Goal: Information Seeking & Learning: Learn about a topic

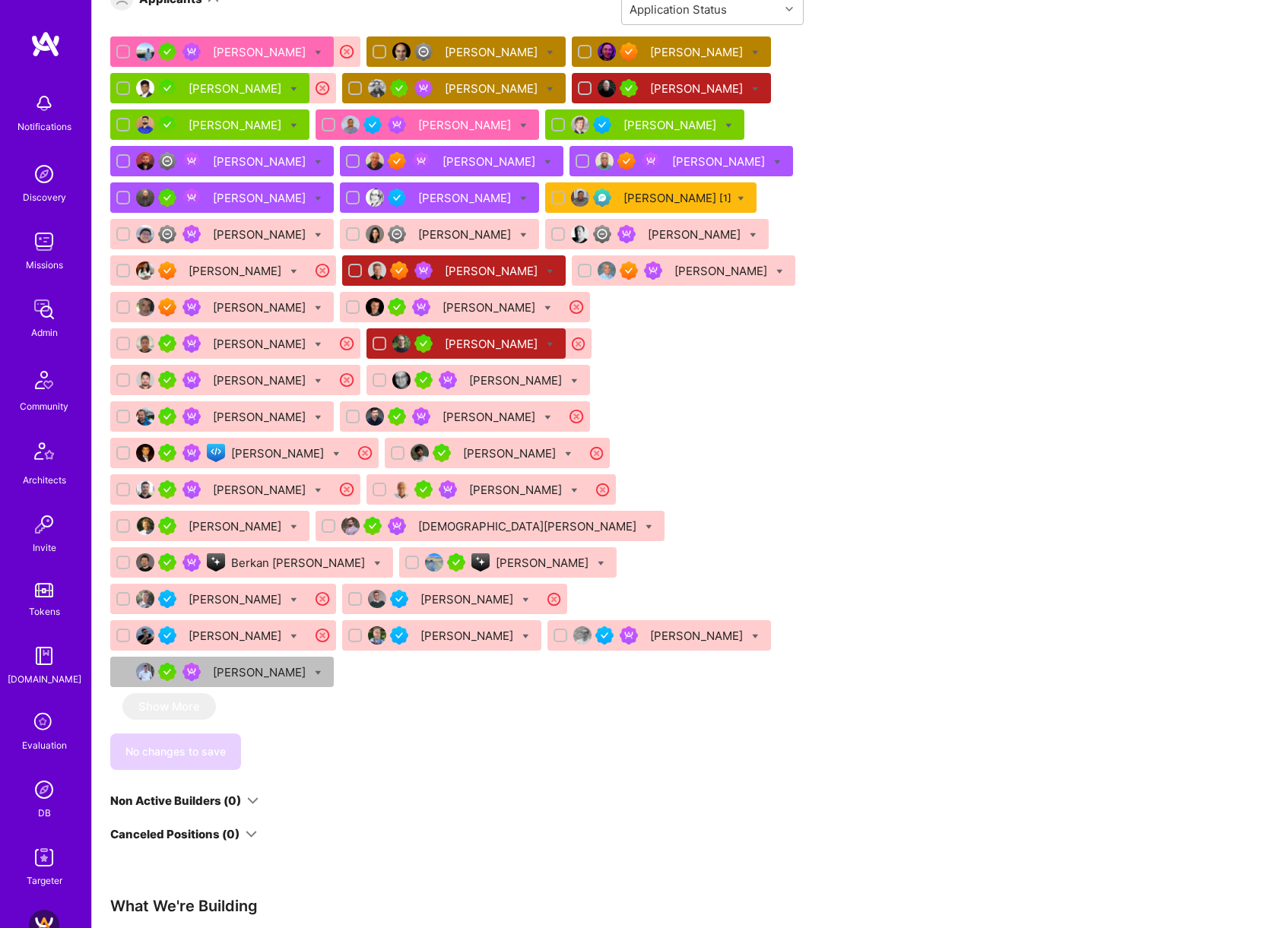
scroll to position [792, 0]
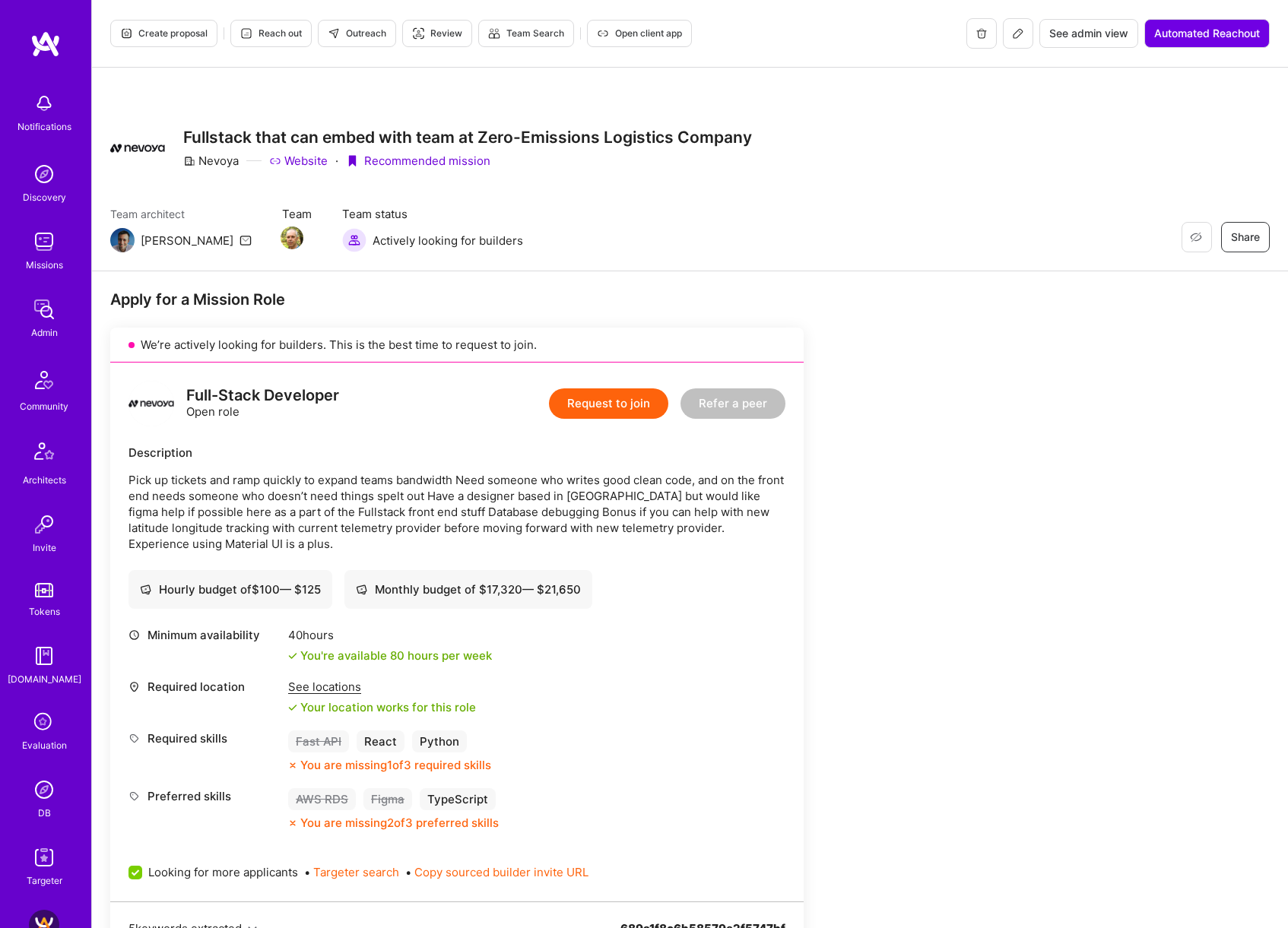
click at [223, 163] on div "Nevoya" at bounding box center [212, 161] width 56 height 16
copy div "Nevoya"
click at [1020, 29] on icon at bounding box center [1018, 33] width 13 height 13
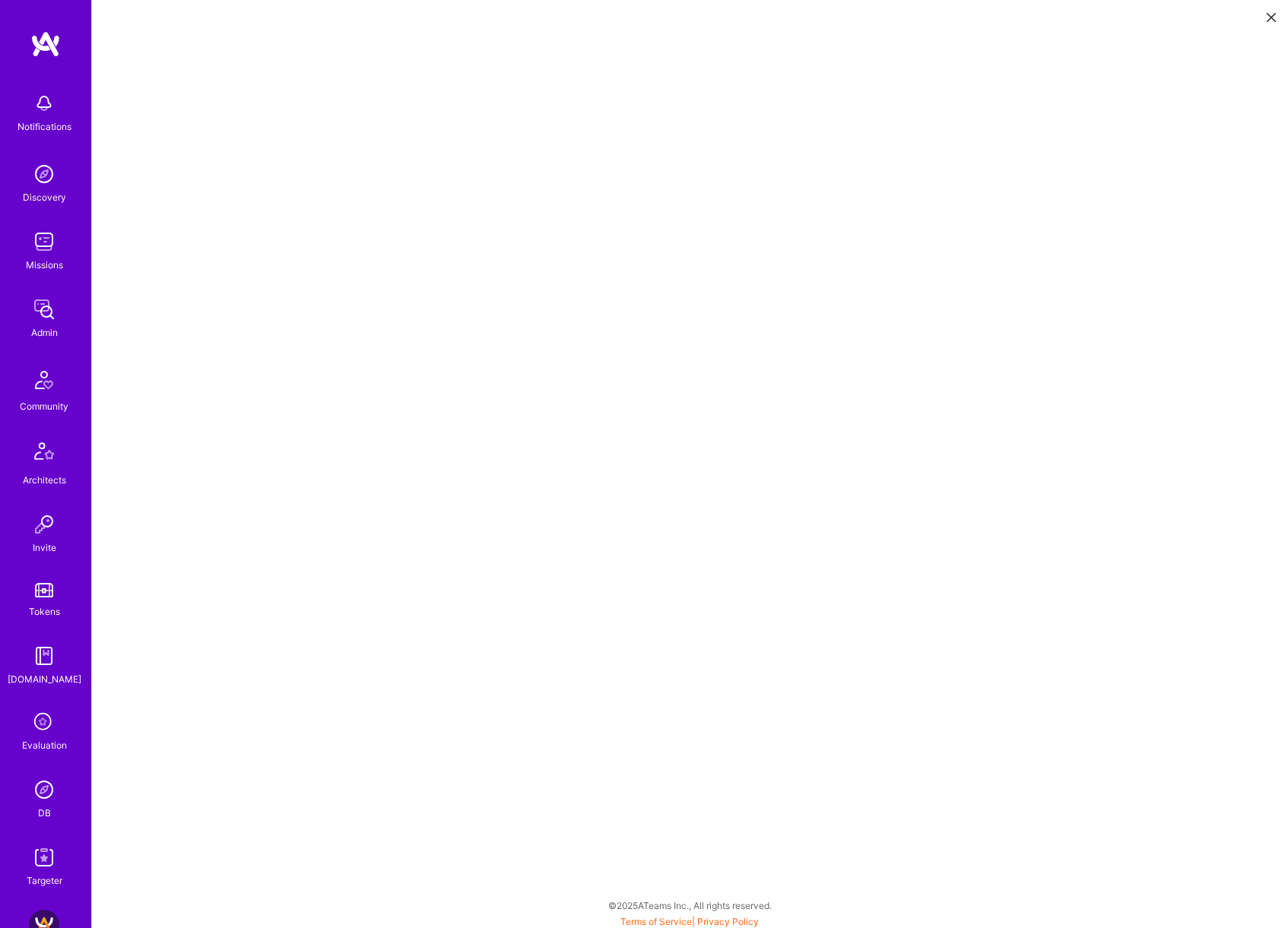
click at [1271, 17] on icon at bounding box center [1271, 17] width 9 height 9
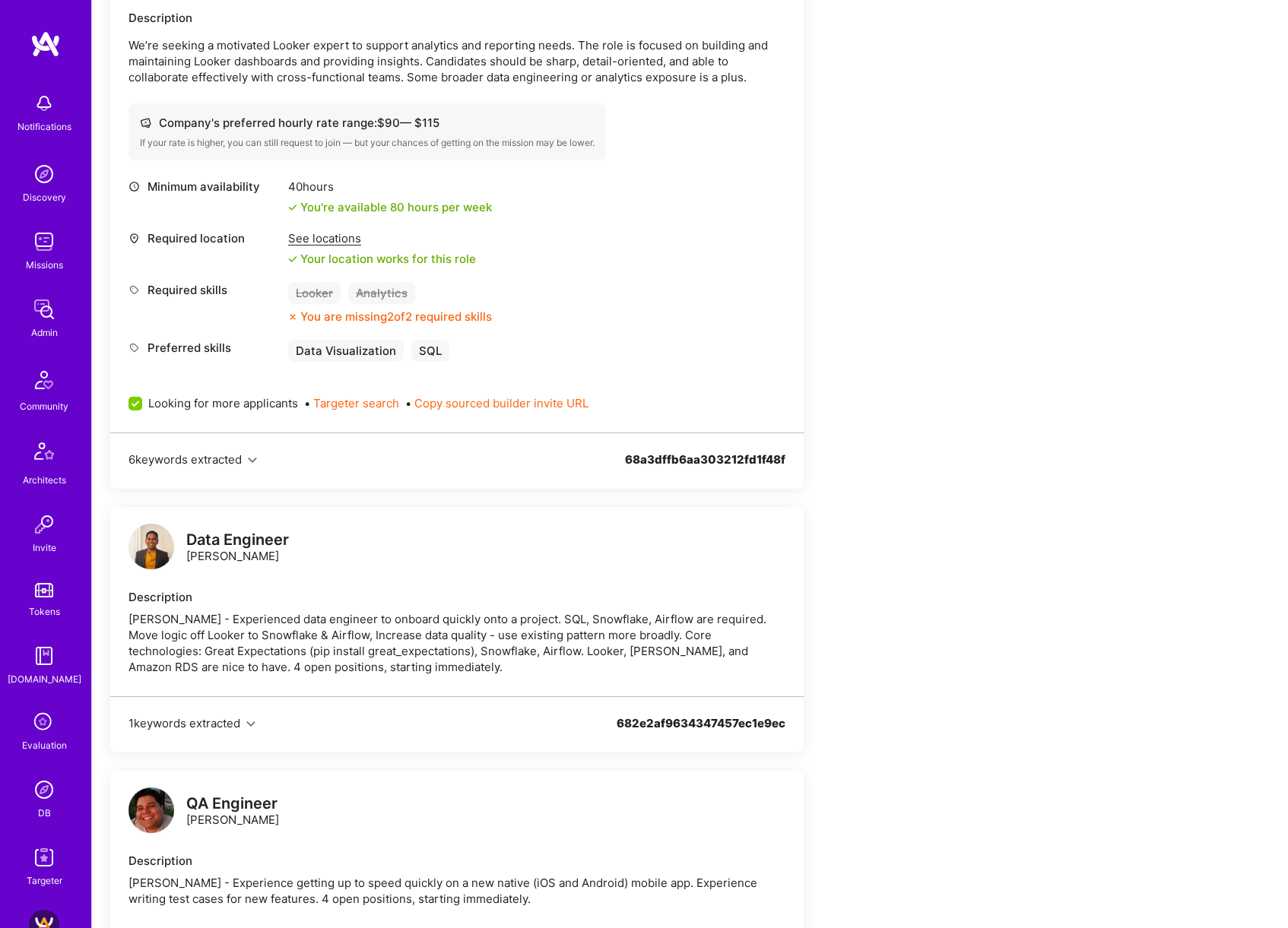
scroll to position [430, 0]
